Goal: Task Accomplishment & Management: Manage account settings

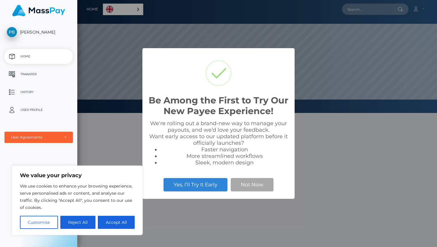
scroll to position [113, 359]
click at [246, 184] on button "Not Now" at bounding box center [251, 184] width 43 height 13
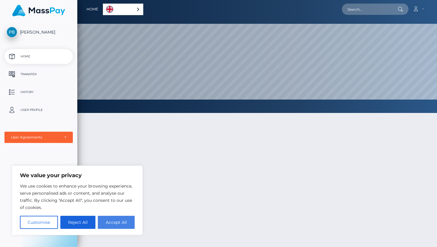
click at [115, 218] on button "Accept All" at bounding box center [116, 222] width 37 height 13
checkbox input "true"
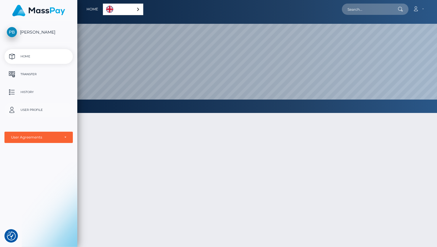
click at [32, 108] on p "User Profile" at bounding box center [39, 109] width 64 height 9
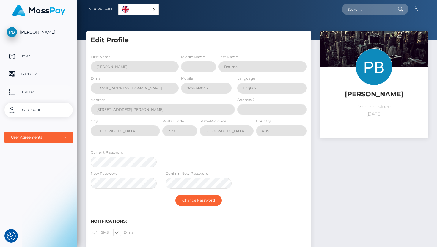
click at [29, 90] on p "History" at bounding box center [39, 92] width 64 height 9
click at [26, 72] on p "Transfer" at bounding box center [39, 74] width 64 height 9
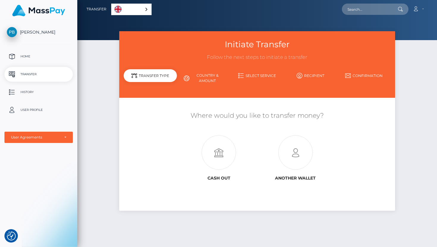
click at [51, 31] on span "[PERSON_NAME]" at bounding box center [38, 31] width 68 height 5
